Goal: Browse casually

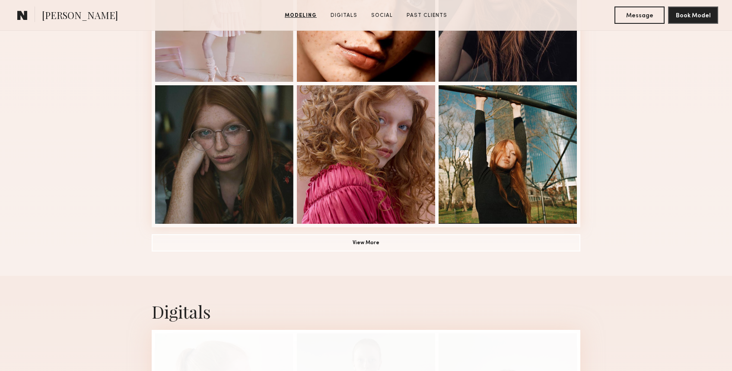
scroll to position [598, 0]
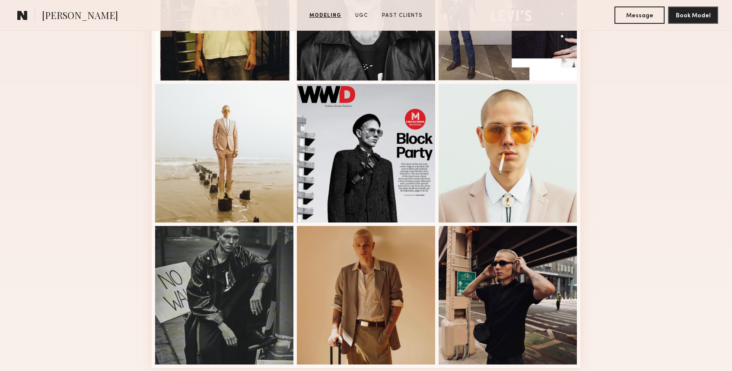
scroll to position [324, 0]
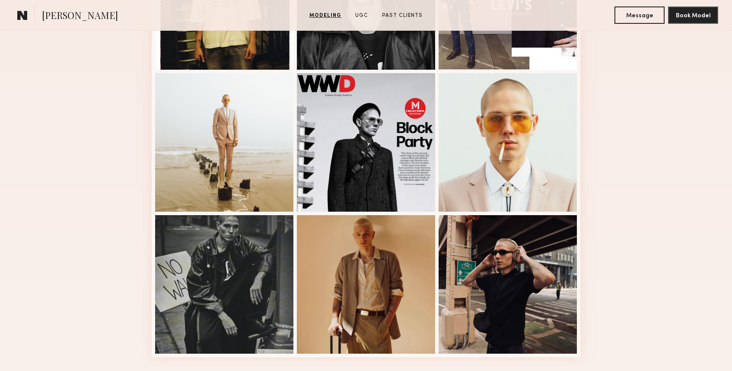
click at [667, 178] on div "Modeling Portfolio" at bounding box center [366, 127] width 732 height 507
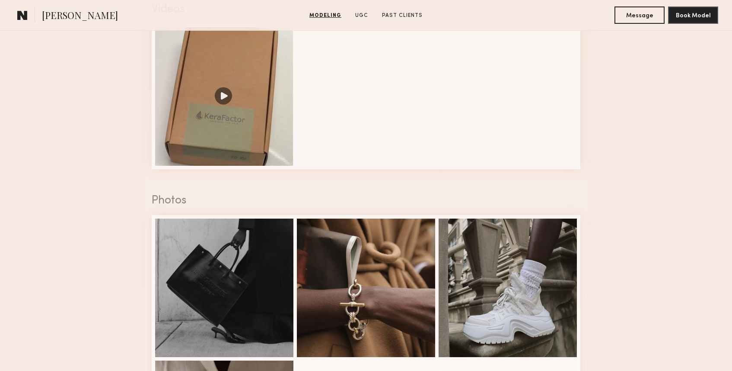
scroll to position [760, 0]
